Goal: Information Seeking & Learning: Learn about a topic

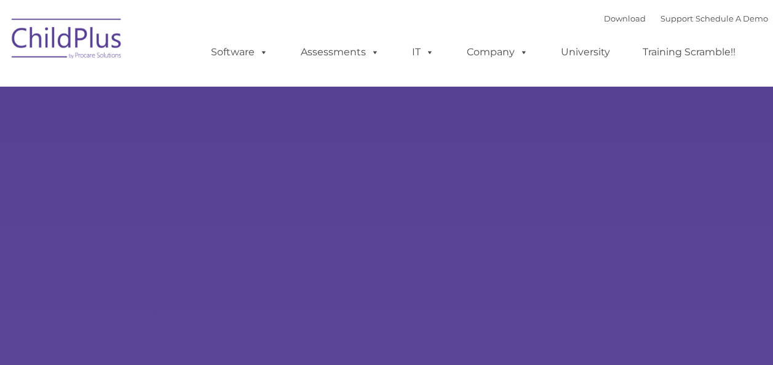
select select "MEDIUM"
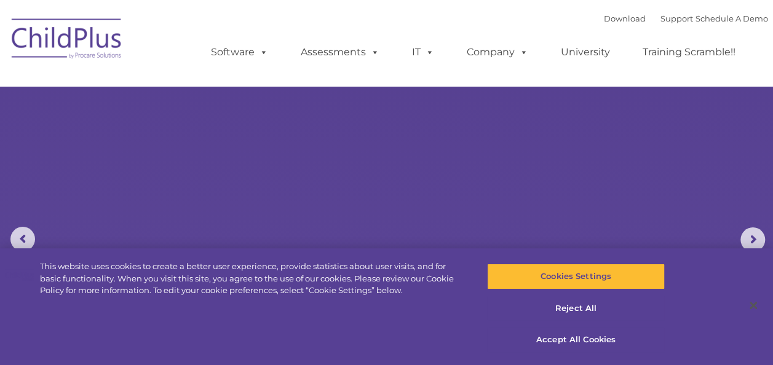
click at [341, 225] on rs-slides "Learn More Request a Demo The Future of ChildPlus is Here! Boost your productiv…" at bounding box center [386, 240] width 773 height 480
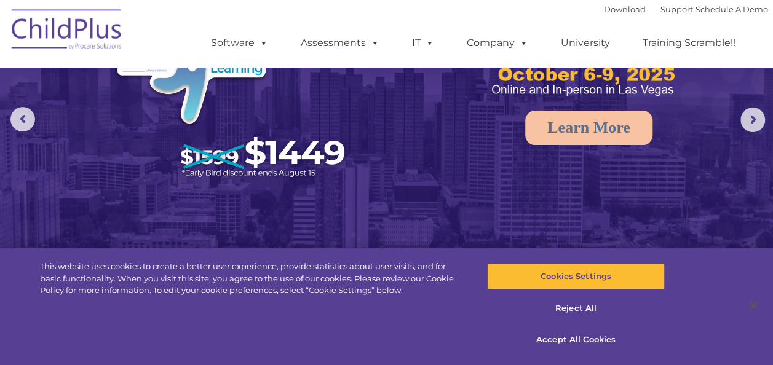
scroll to position [121, 0]
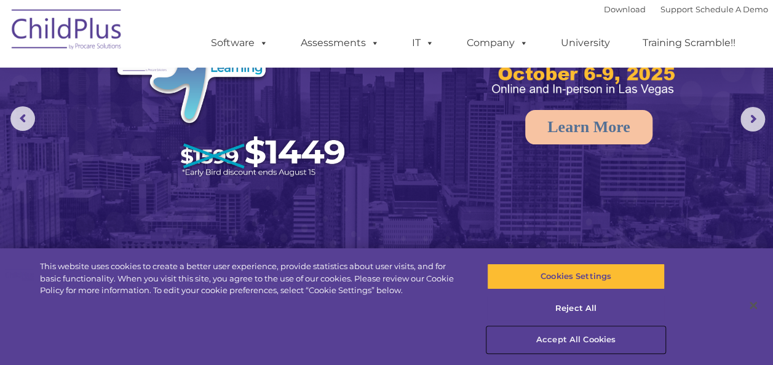
click at [546, 340] on button "Accept All Cookies" at bounding box center [576, 340] width 178 height 26
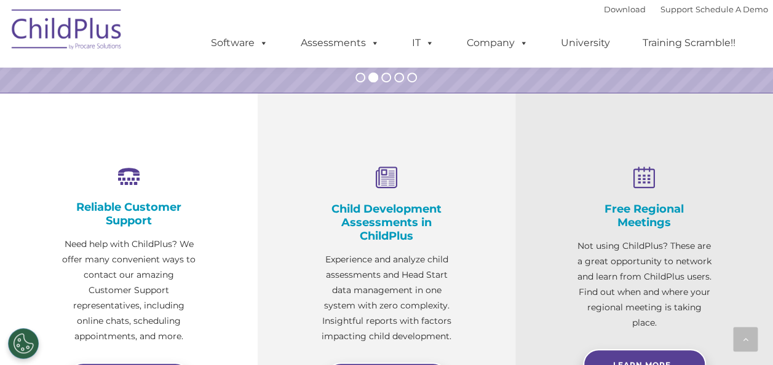
scroll to position [319, 0]
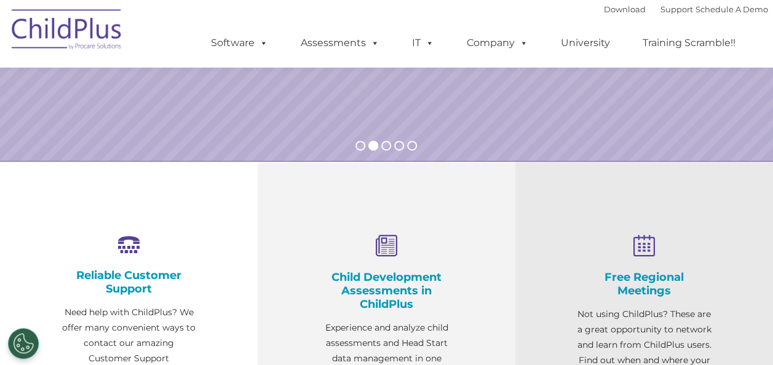
click at [510, 204] on div "Child Development Assessments in ChildPlus Experience and analyze child assessm…" at bounding box center [387, 342] width 258 height 362
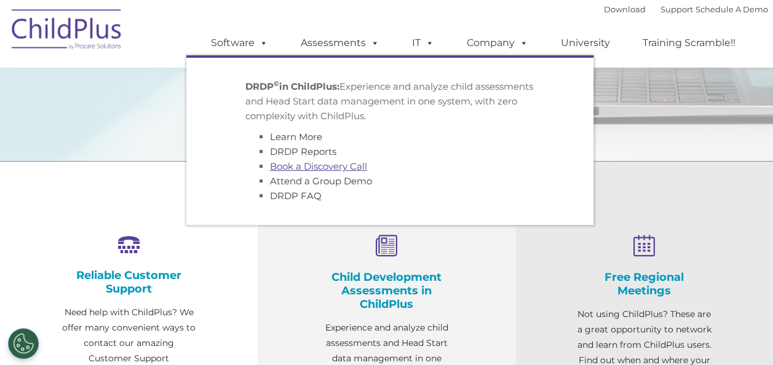
click at [298, 167] on link "Book a Discovery Call" at bounding box center [318, 167] width 97 height 12
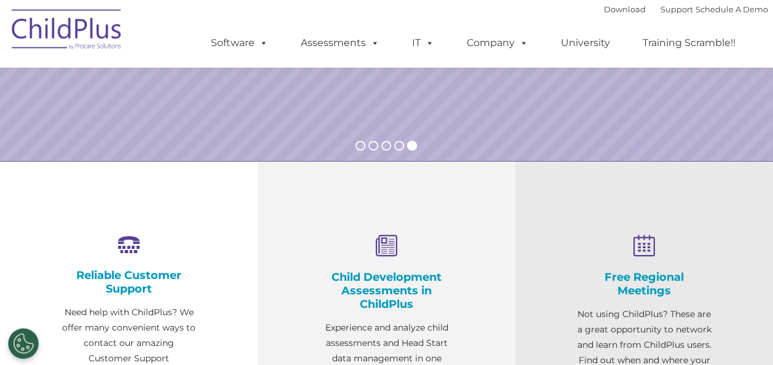
click at [392, 249] on icon at bounding box center [386, 246] width 135 height 23
click at [374, 317] on div "Child Development Assessments in ChildPlus Experience and analyze child assessm…" at bounding box center [386, 324] width 135 height 178
drag, startPoint x: 772, startPoint y: 125, endPoint x: 768, endPoint y: 192, distance: 67.2
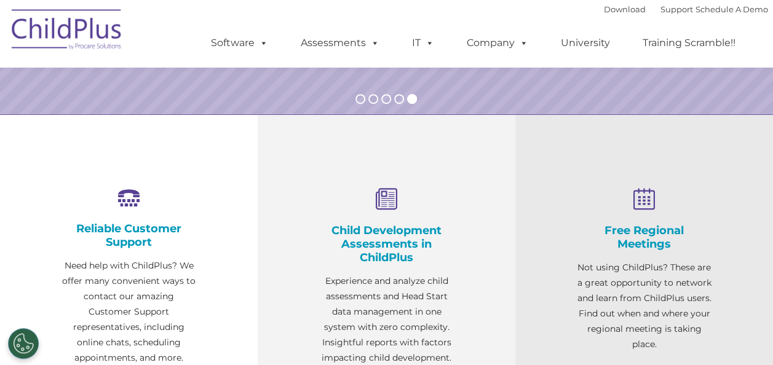
scroll to position [325, 0]
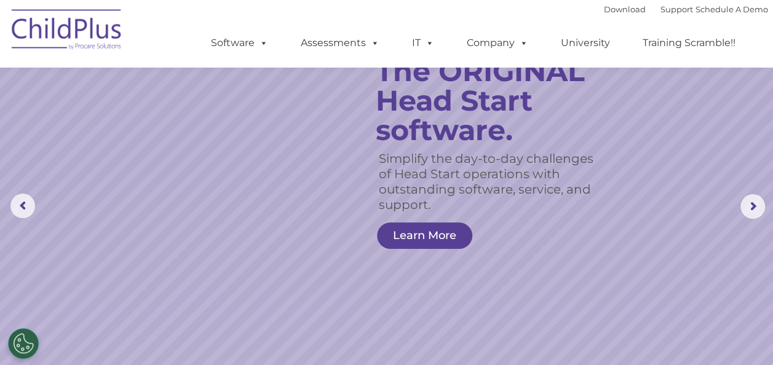
scroll to position [0, 0]
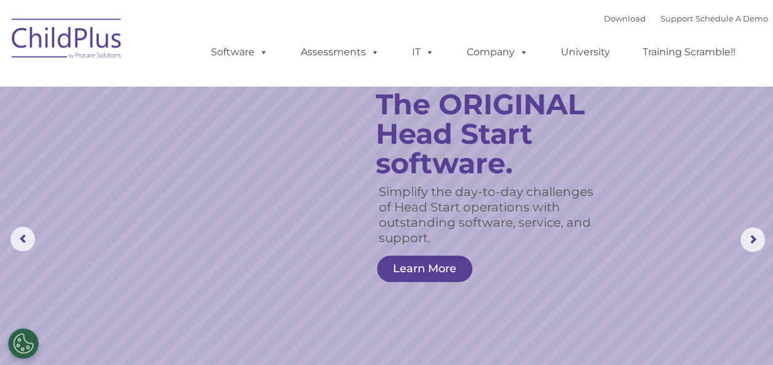
click at [347, 117] on rs-slide "Simplify the day-to-day challenges of Head Start operations with outstanding so…" at bounding box center [386, 240] width 773 height 480
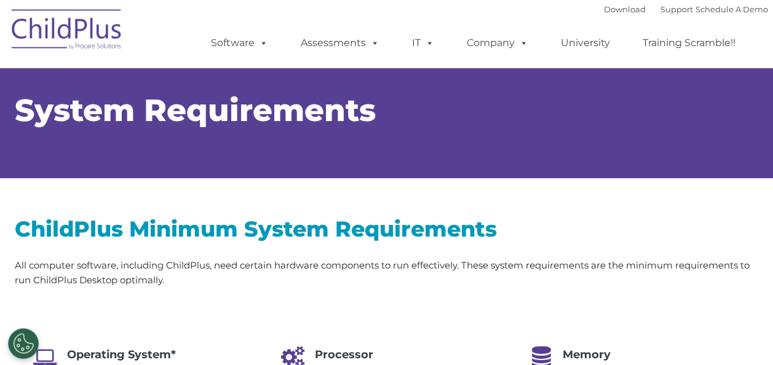
select select "MEDIUM"
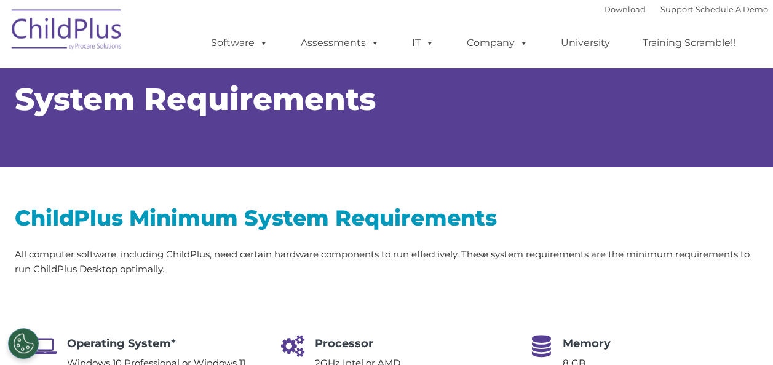
scroll to position [10, 0]
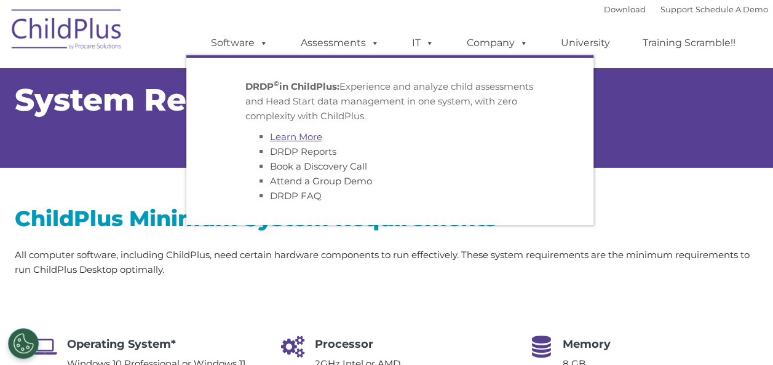
click at [303, 134] on link "Learn More" at bounding box center [296, 137] width 52 height 12
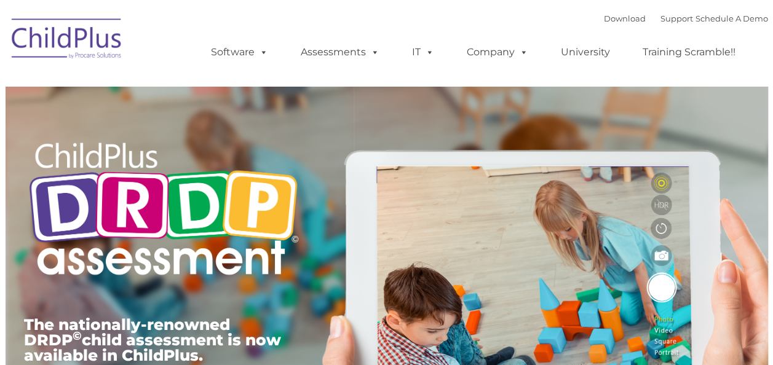
type input ""
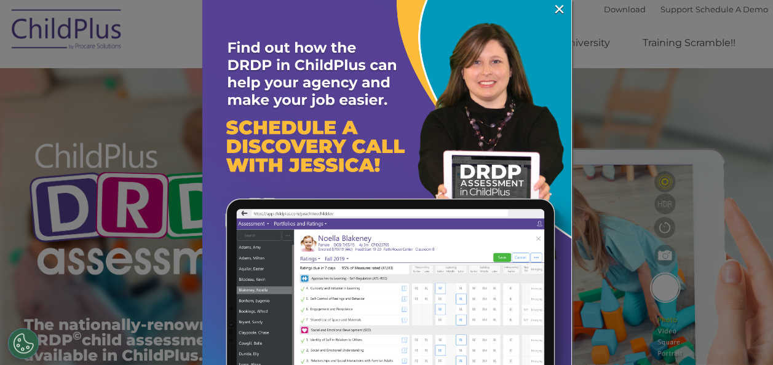
click at [378, 148] on img at bounding box center [386, 184] width 369 height 369
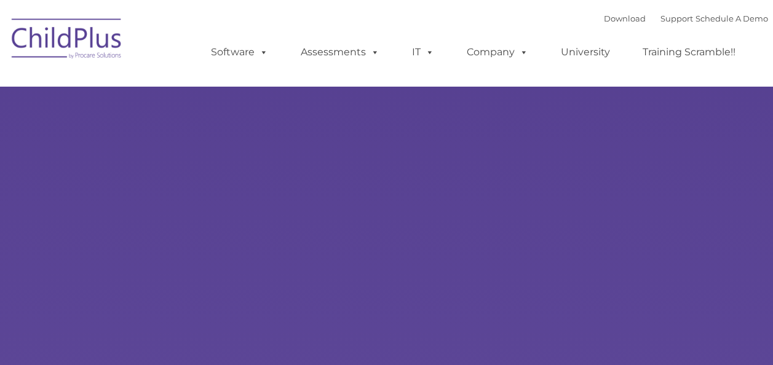
type input ""
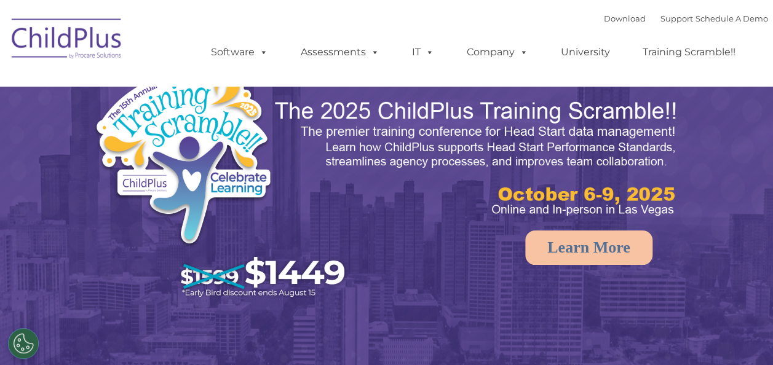
select select "MEDIUM"
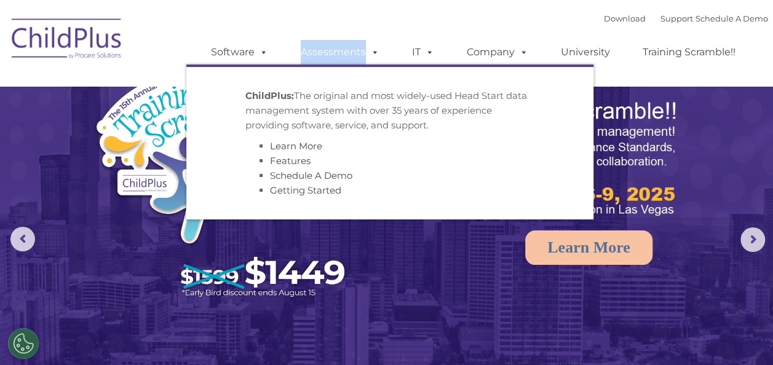
drag, startPoint x: 0, startPoint y: 0, endPoint x: 328, endPoint y: 159, distance: 364.8
click at [328, 77] on ul "Software ChildPlus: The original and most widely-used Head Start data managemen…" at bounding box center [477, 52] width 582 height 49
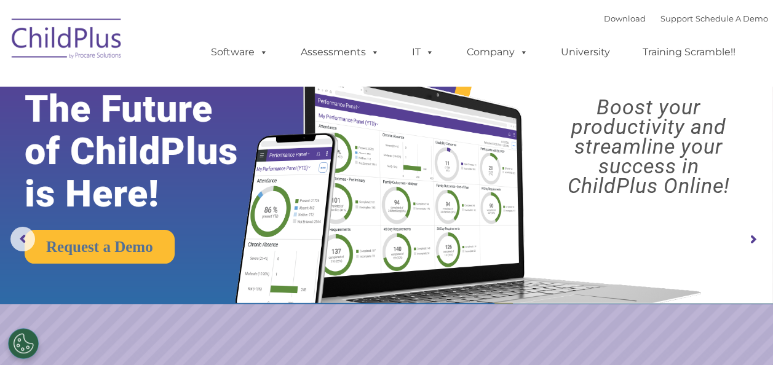
click at [494, 15] on div "Download Support | Schedule A Demo  MENU MENU Software ChildPlus: The original…" at bounding box center [477, 43] width 582 height 68
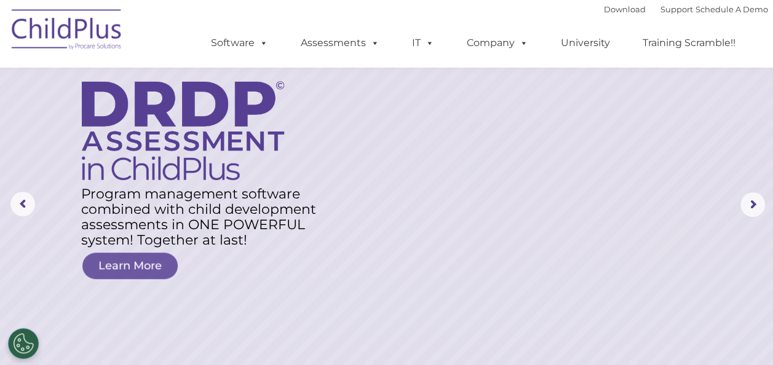
scroll to position [34, 0]
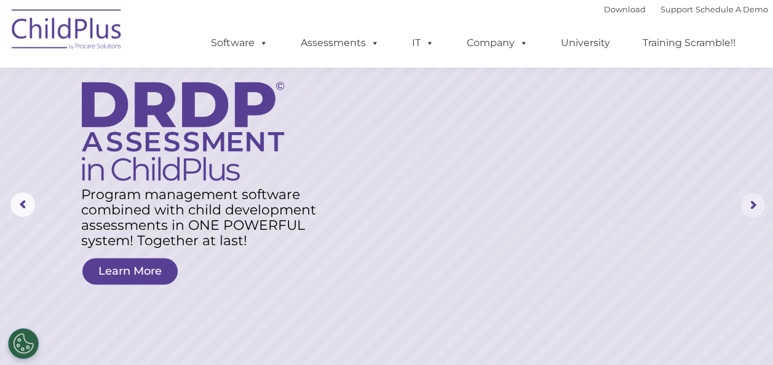
click at [750, 207] on rs-arrow at bounding box center [753, 205] width 25 height 25
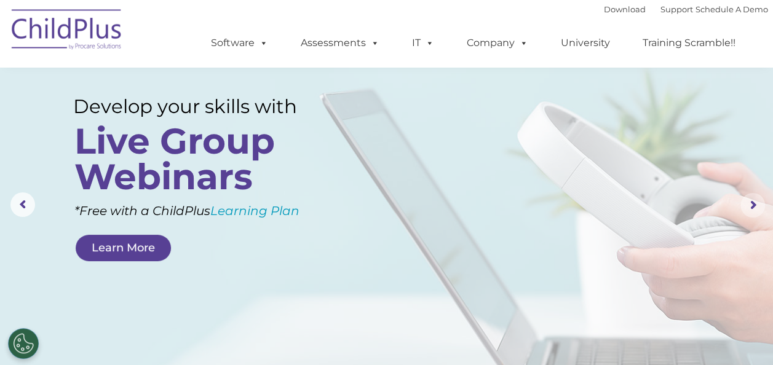
click at [750, 207] on rs-arrow at bounding box center [753, 205] width 25 height 25
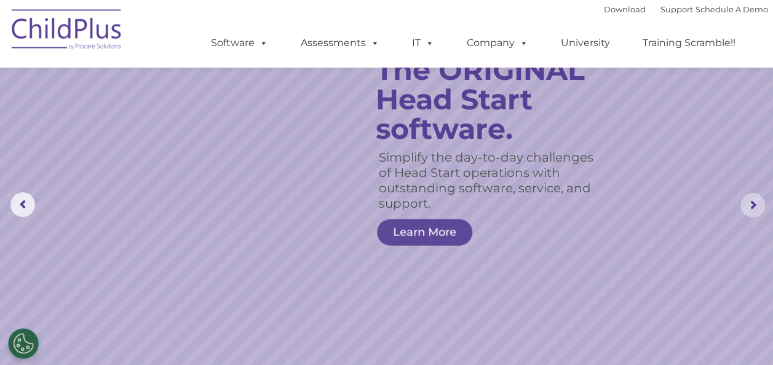
scroll to position [0, 0]
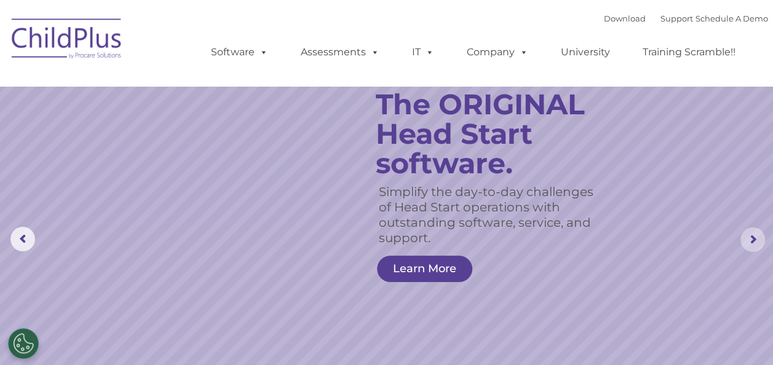
click at [754, 236] on rs-arrow at bounding box center [753, 240] width 25 height 25
click at [584, 53] on link "University" at bounding box center [586, 52] width 74 height 25
click at [639, 147] on rs-slide "Simplify the day-to-day challenges of Head Start operations with outstanding so…" at bounding box center [386, 240] width 773 height 480
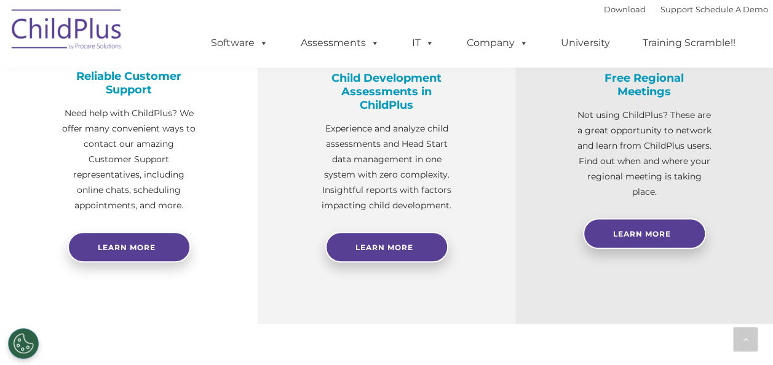
scroll to position [528, 0]
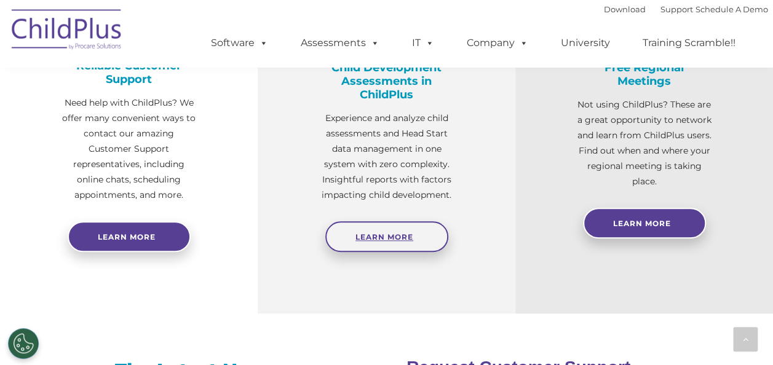
click at [405, 241] on span "Learn More" at bounding box center [385, 237] width 58 height 9
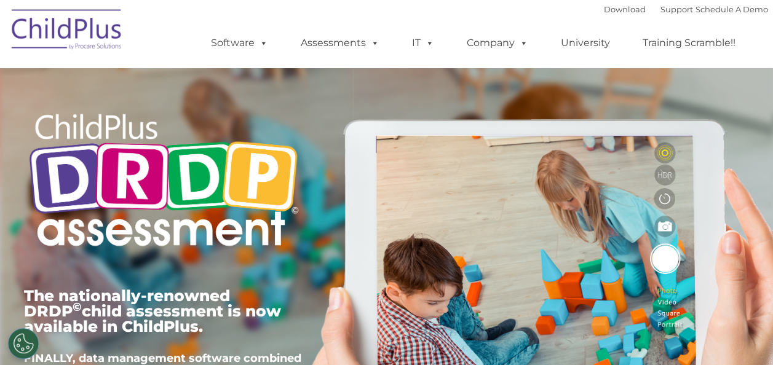
scroll to position [33, 0]
